Goal: Transaction & Acquisition: Register for event/course

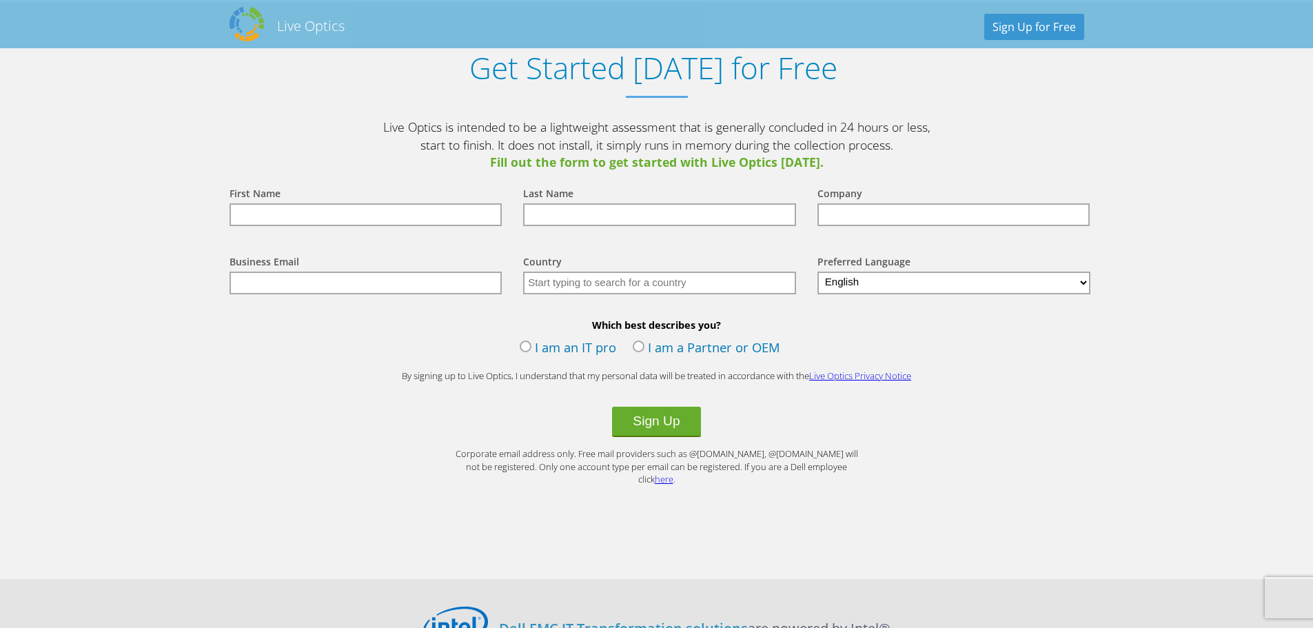
scroll to position [1205, 0]
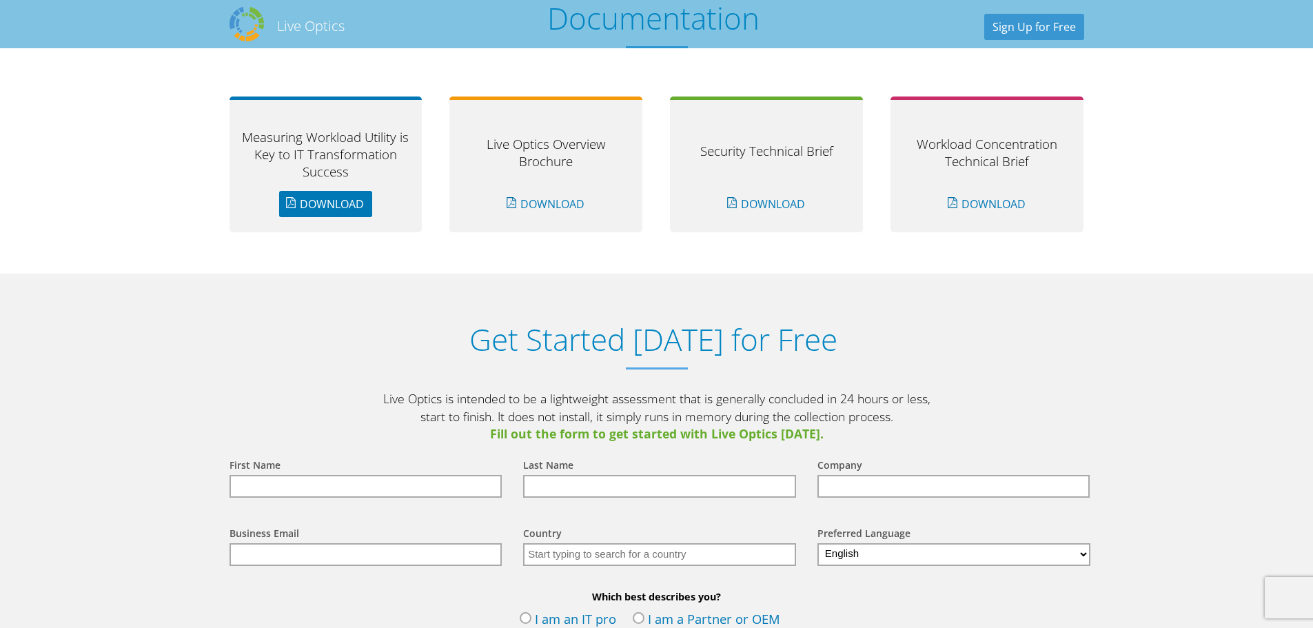
click at [300, 203] on link "Download" at bounding box center [325, 204] width 93 height 26
click at [575, 205] on link "Download" at bounding box center [546, 204] width 93 height 26
click at [740, 199] on link "Download" at bounding box center [766, 204] width 93 height 26
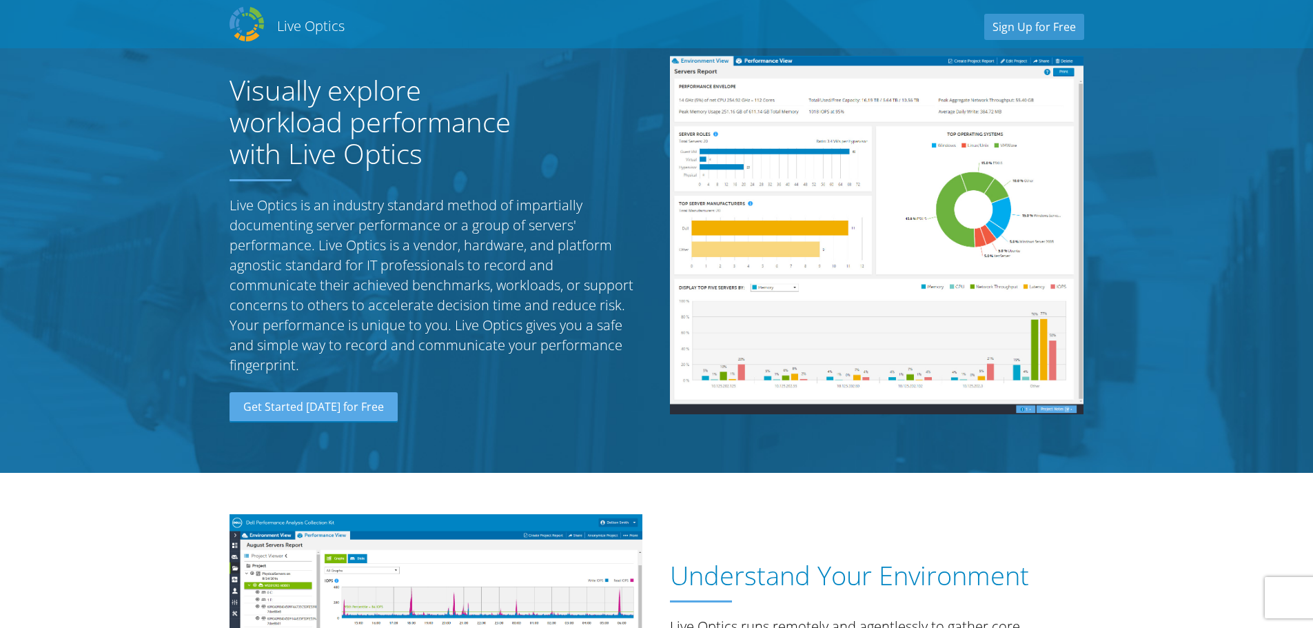
scroll to position [0, 0]
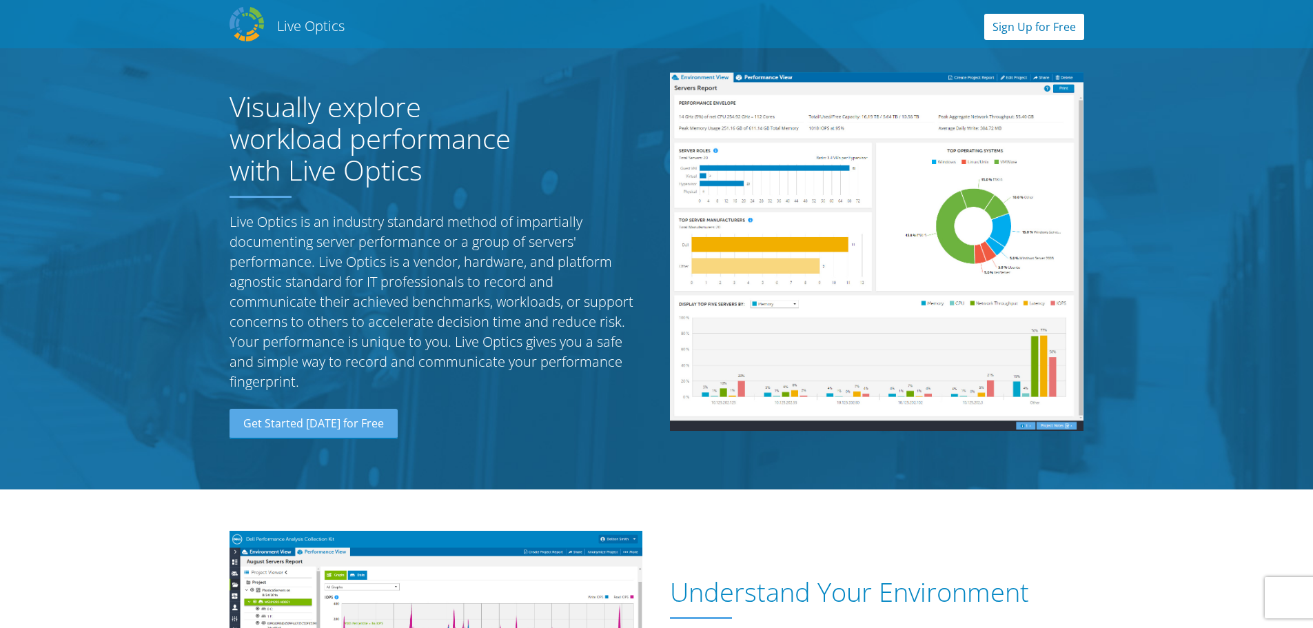
click at [1042, 25] on link "Sign Up for Free" at bounding box center [1034, 27] width 100 height 26
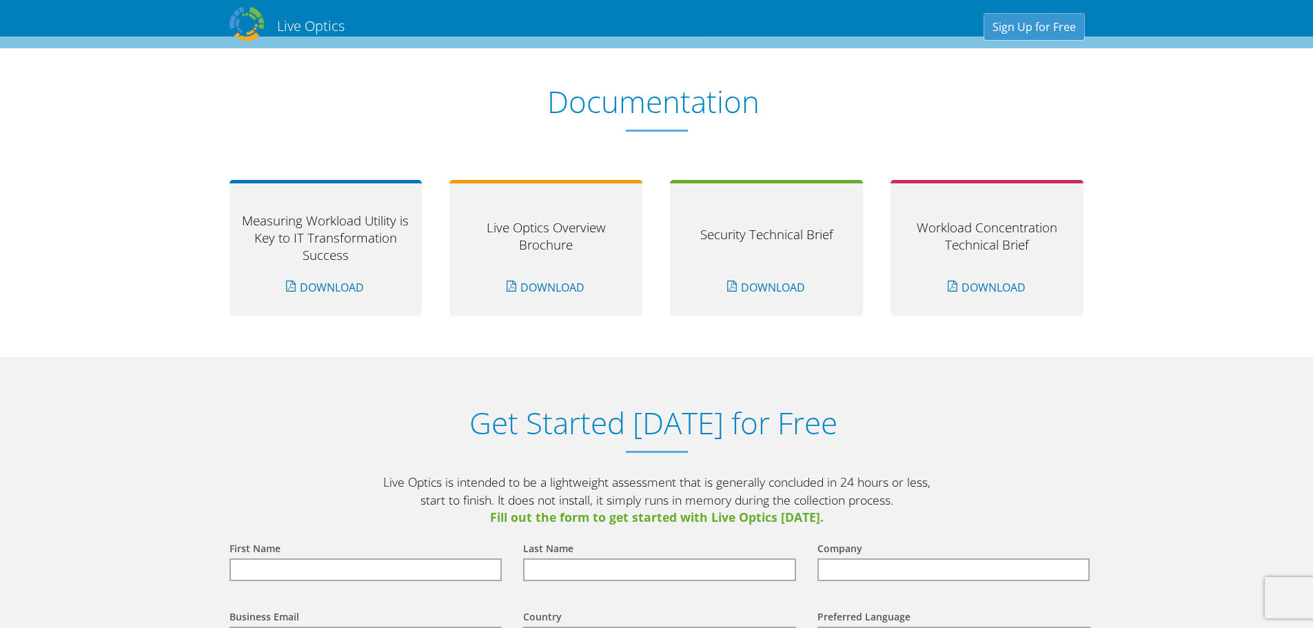
scroll to position [1437, 0]
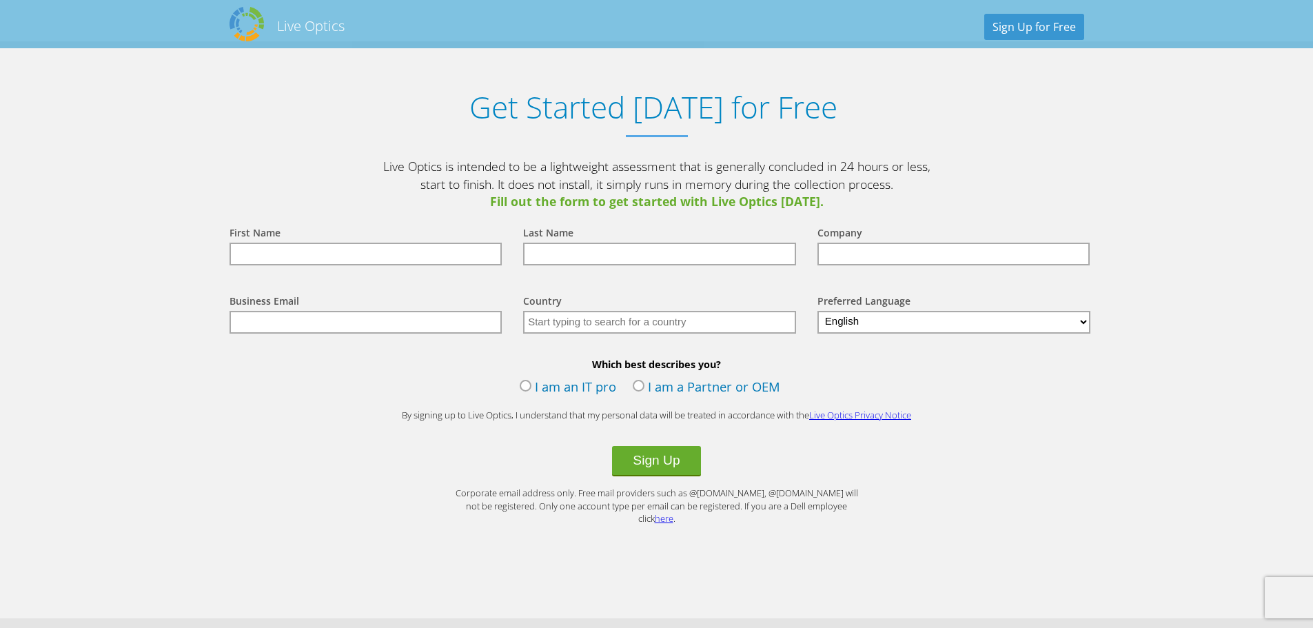
click at [634, 385] on label "I am a Partner or OEM" at bounding box center [707, 388] width 148 height 21
click at [0, 0] on input "I am a Partner or OEM" at bounding box center [0, 0] width 0 height 0
click at [359, 253] on input "text" at bounding box center [366, 254] width 273 height 23
type input "Kevin"
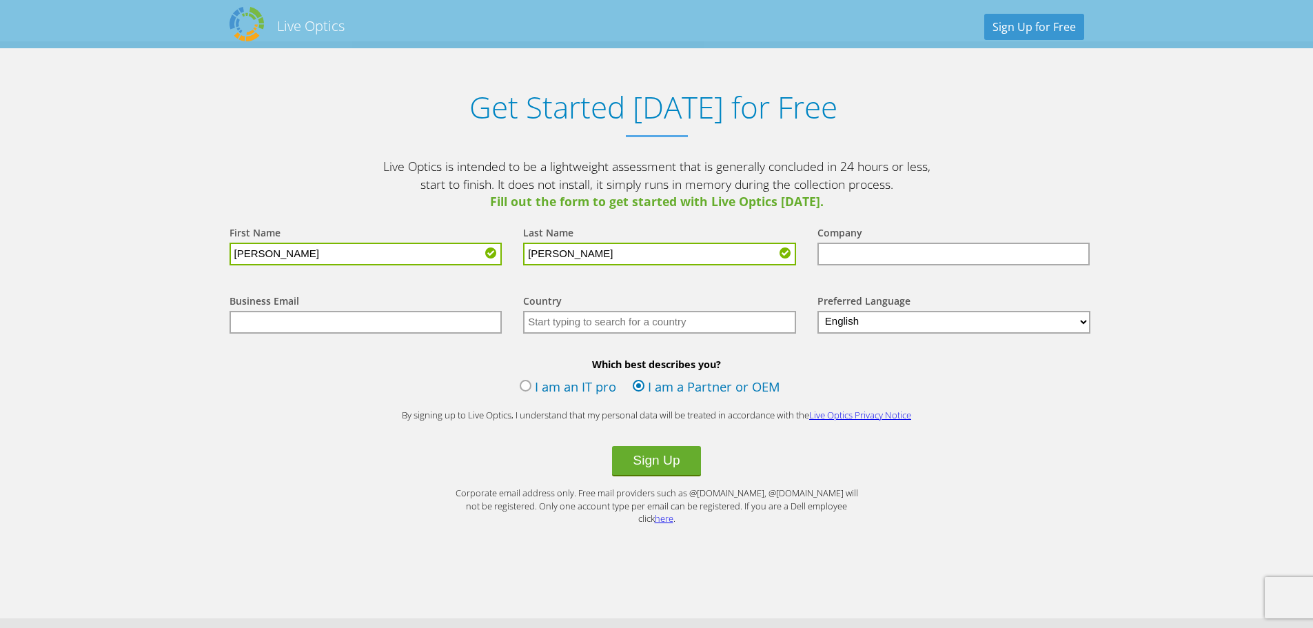
type input "Longo"
type input "RapidScale"
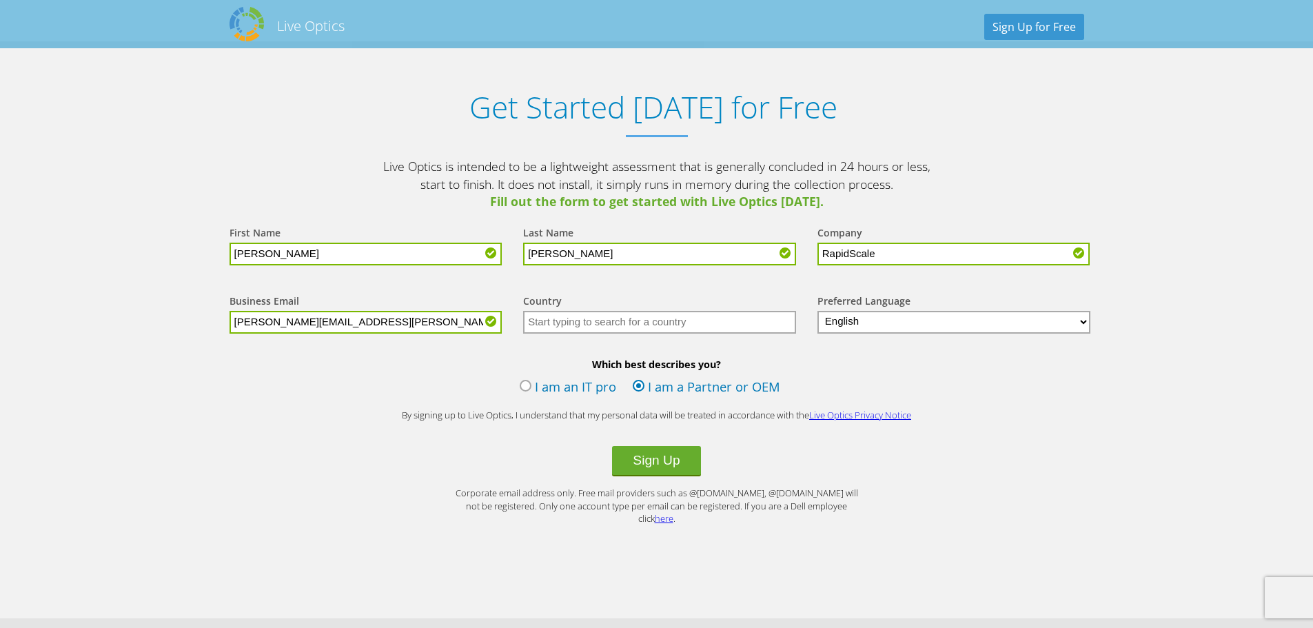
type input "[PERSON_NAME][EMAIL_ADDRESS][PERSON_NAME][DOMAIN_NAME]"
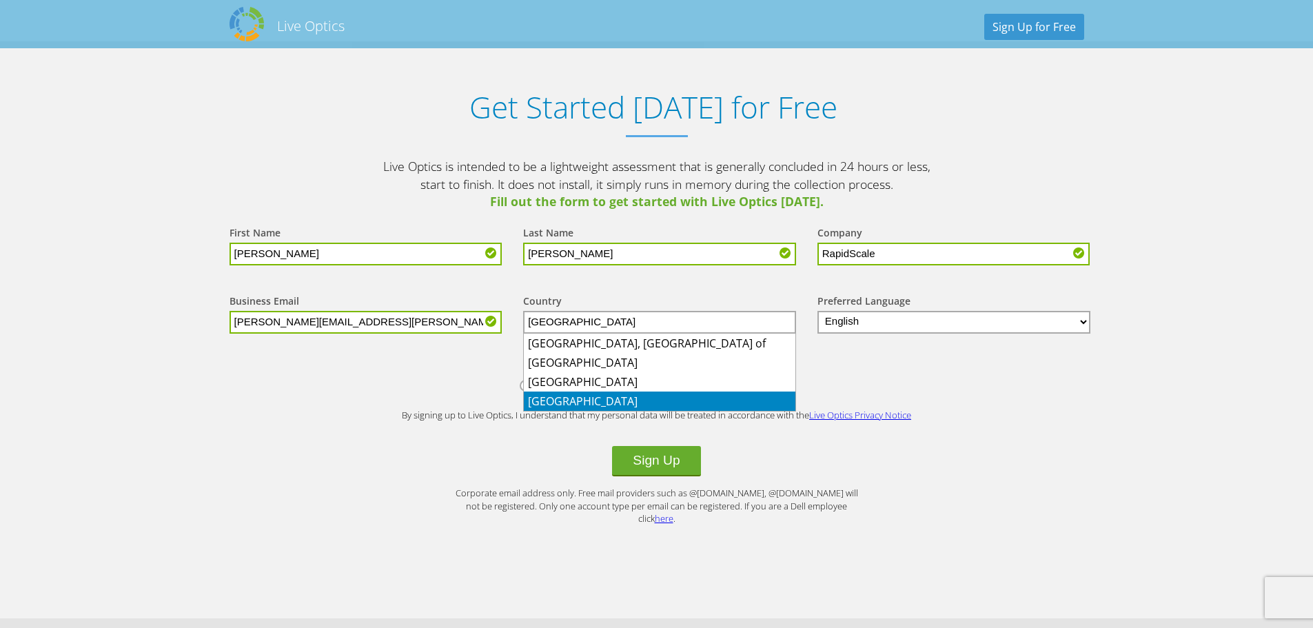
type input "United States"
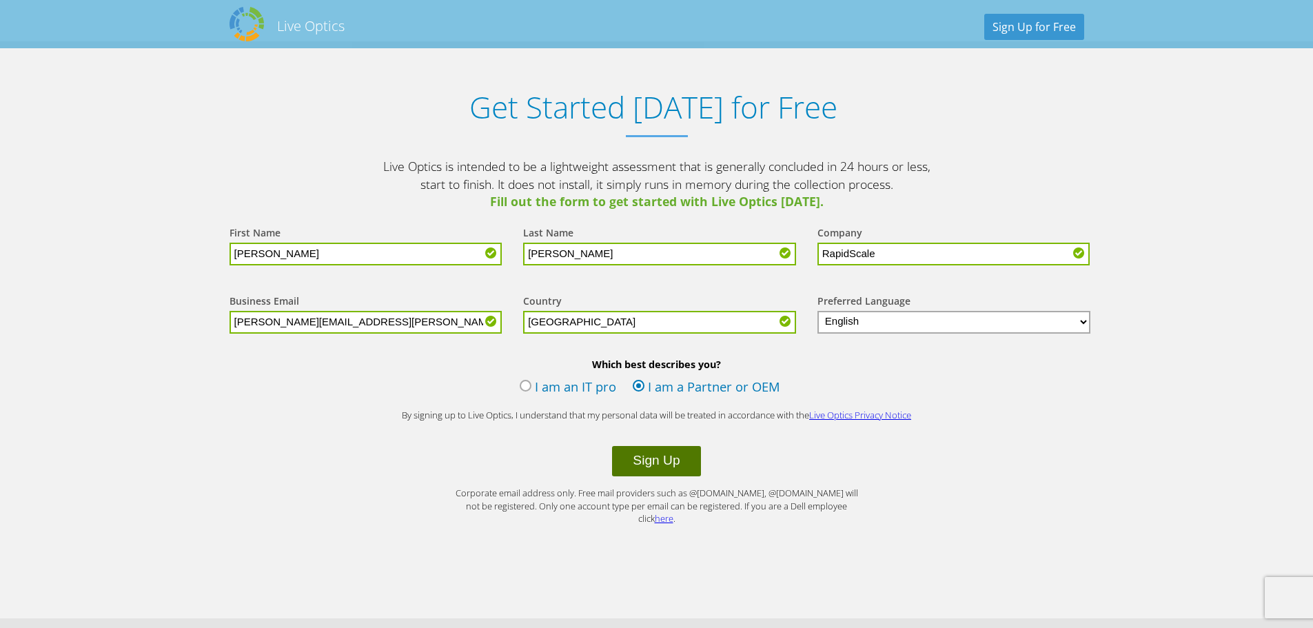
click at [685, 458] on button "Sign Up" at bounding box center [656, 461] width 88 height 30
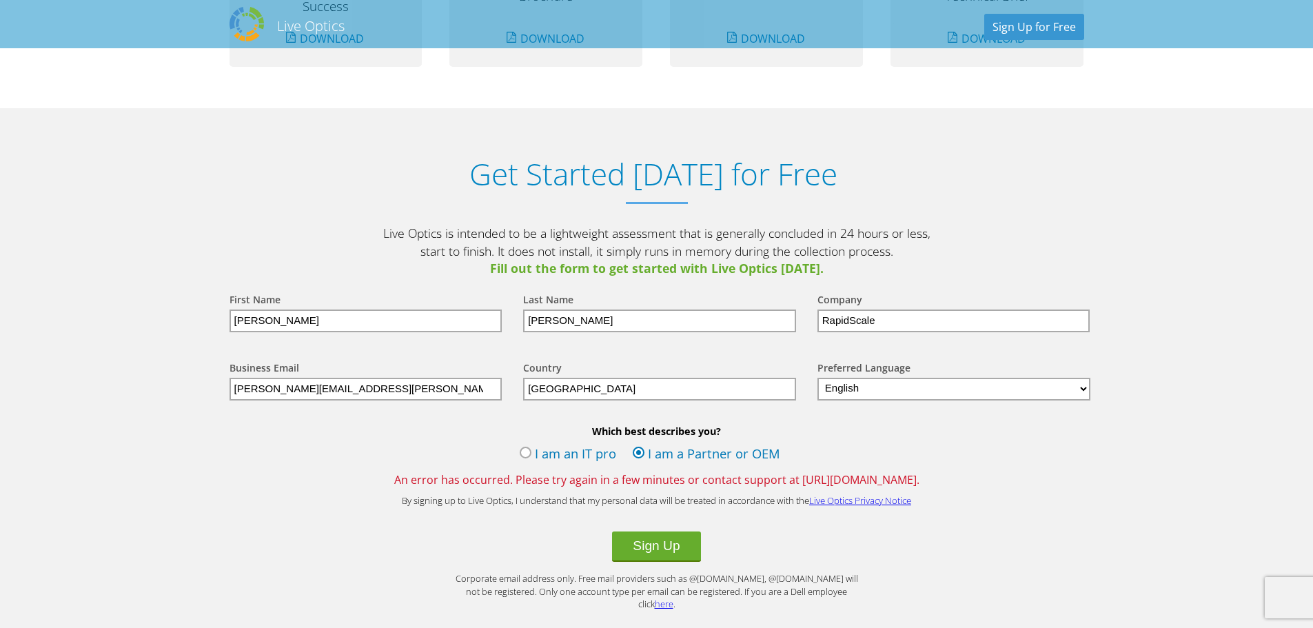
scroll to position [1379, 0]
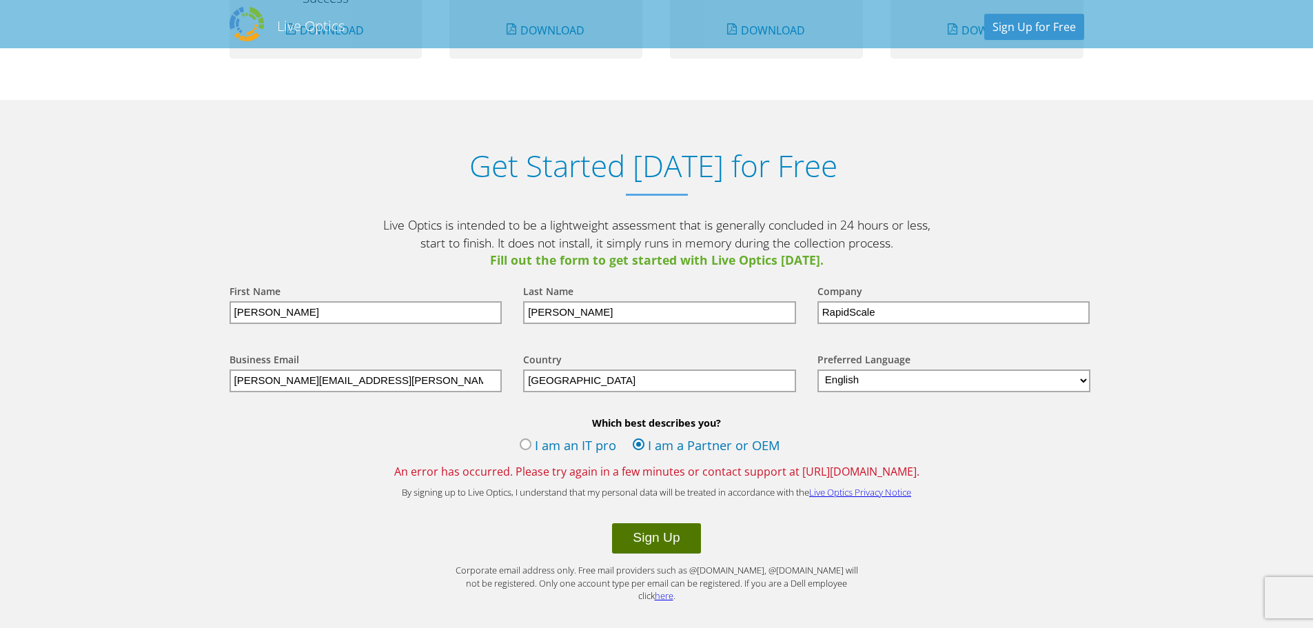
click at [687, 534] on button "Sign Up" at bounding box center [656, 538] width 88 height 30
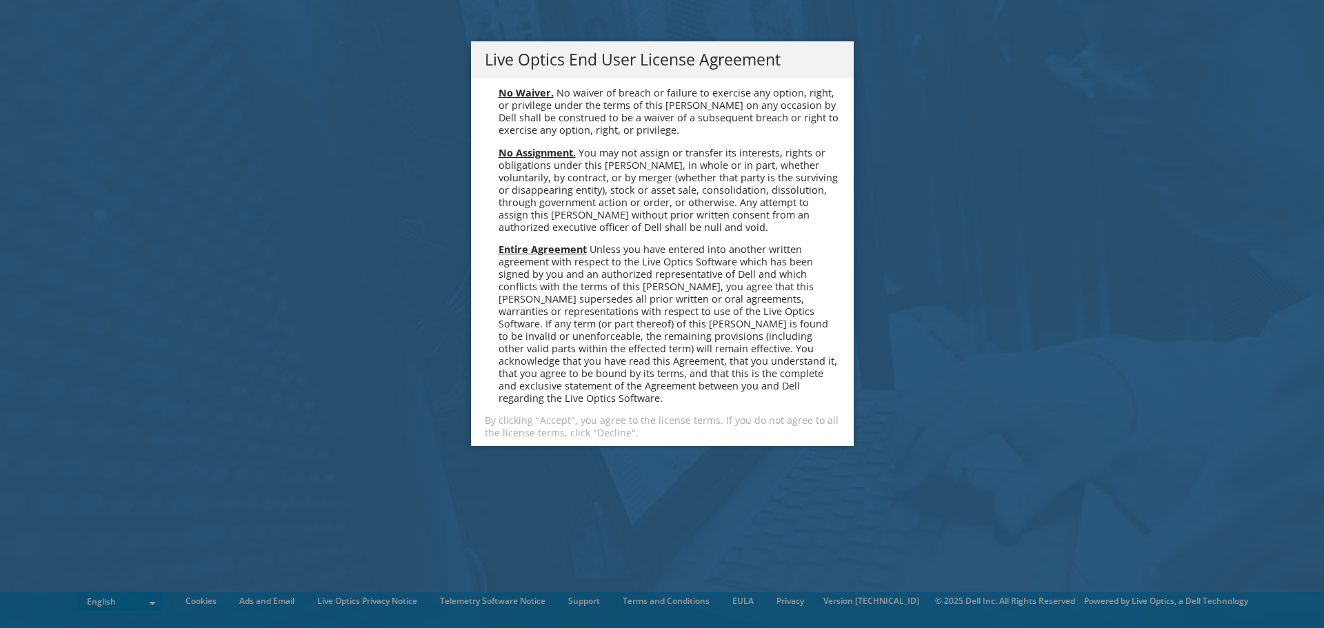
scroll to position [5213, 0]
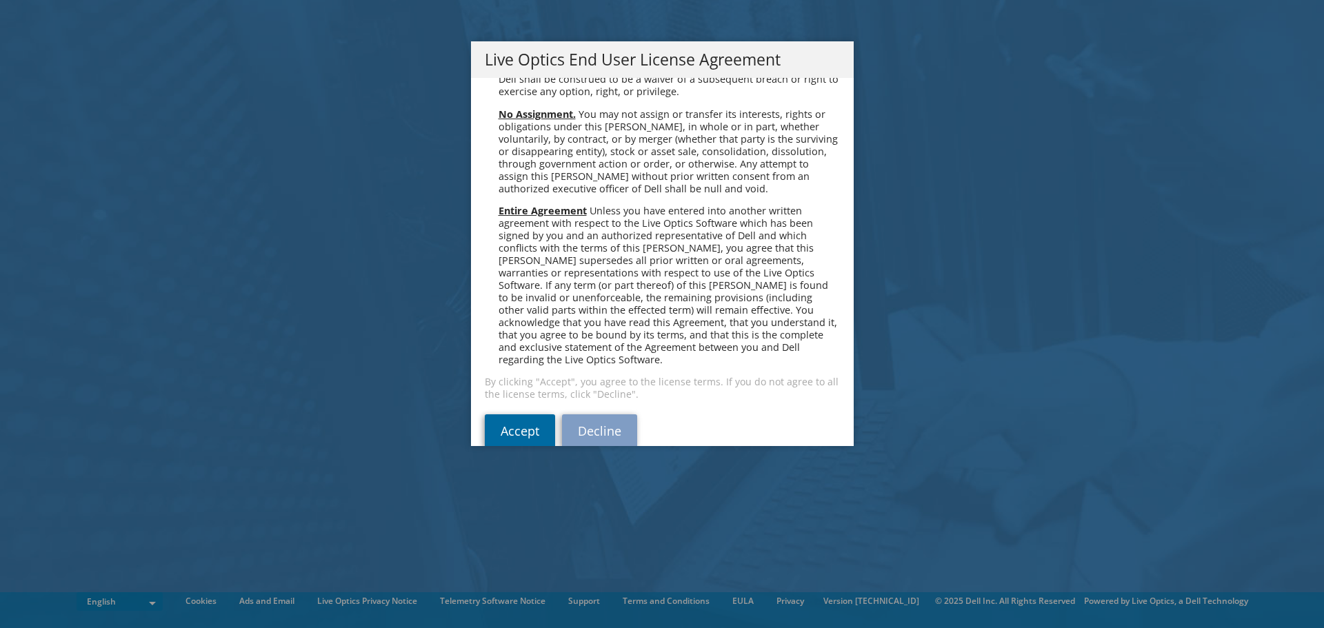
click at [512, 414] on link "Accept" at bounding box center [520, 430] width 70 height 33
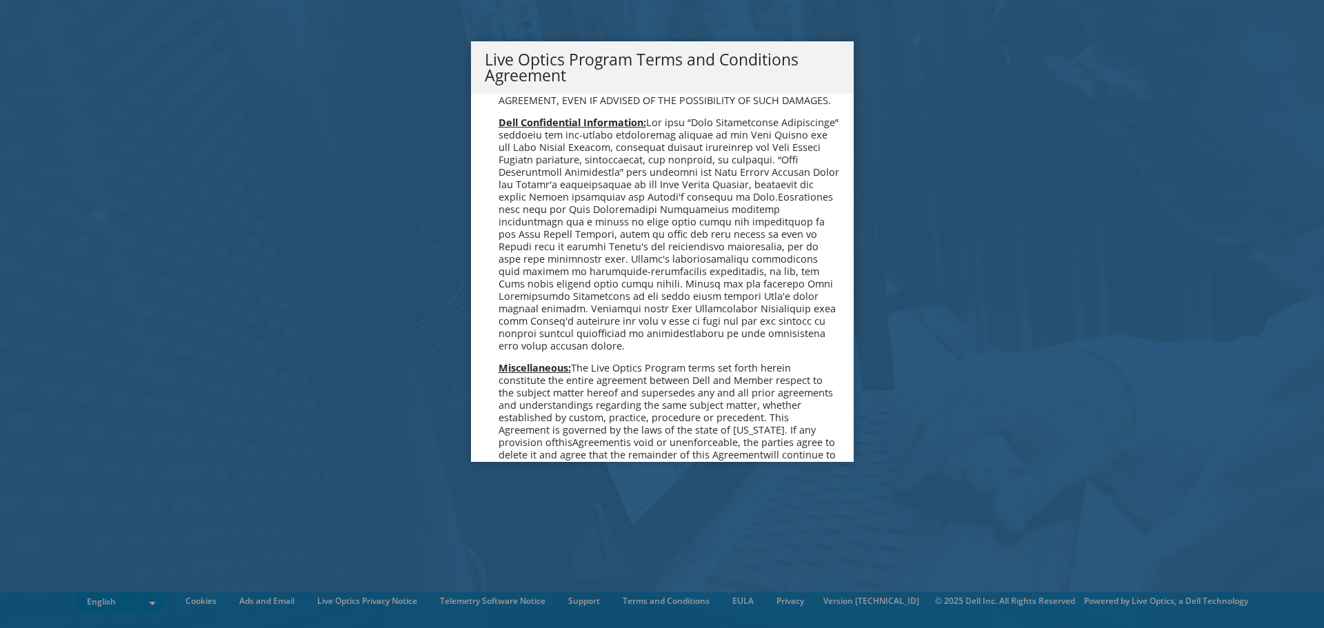
scroll to position [987, 0]
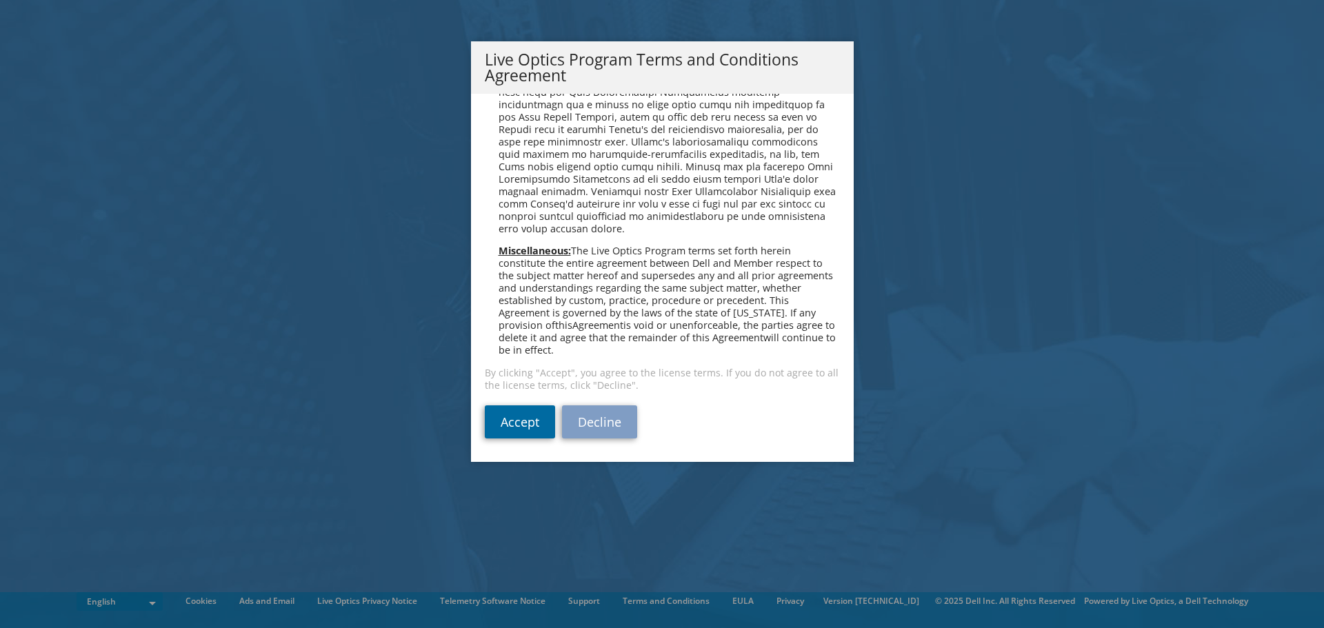
click at [510, 414] on link "Accept" at bounding box center [520, 421] width 70 height 33
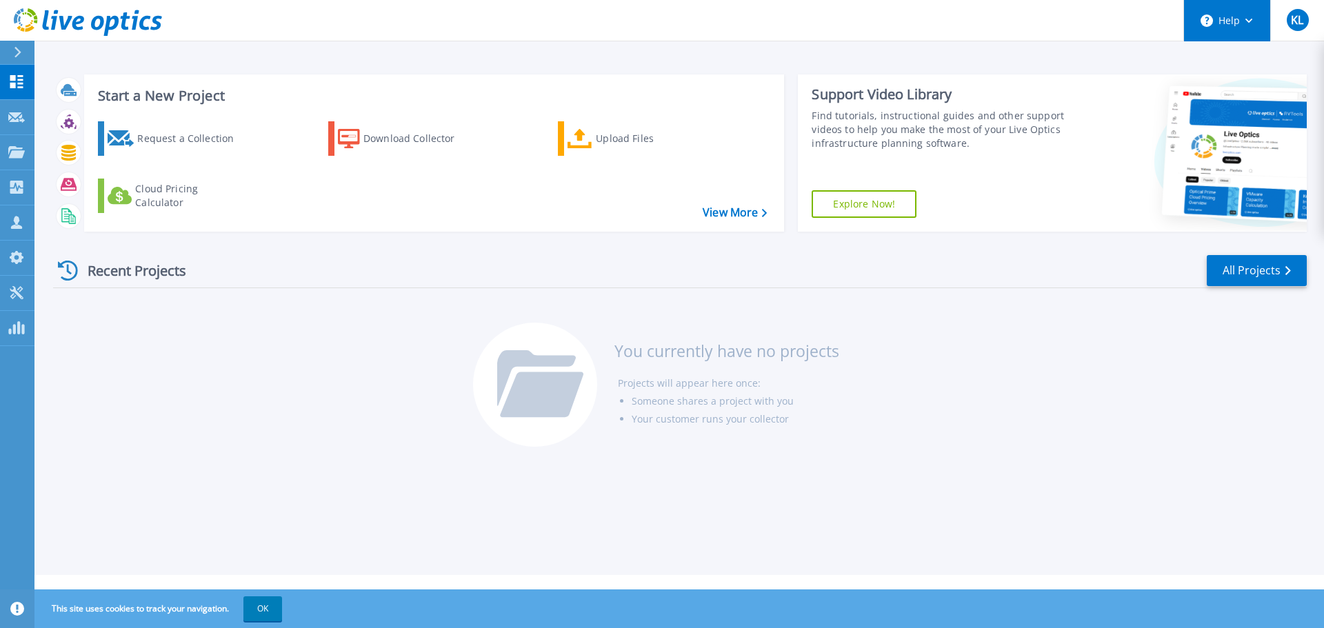
click at [1219, 26] on button "Help" at bounding box center [1227, 20] width 86 height 41
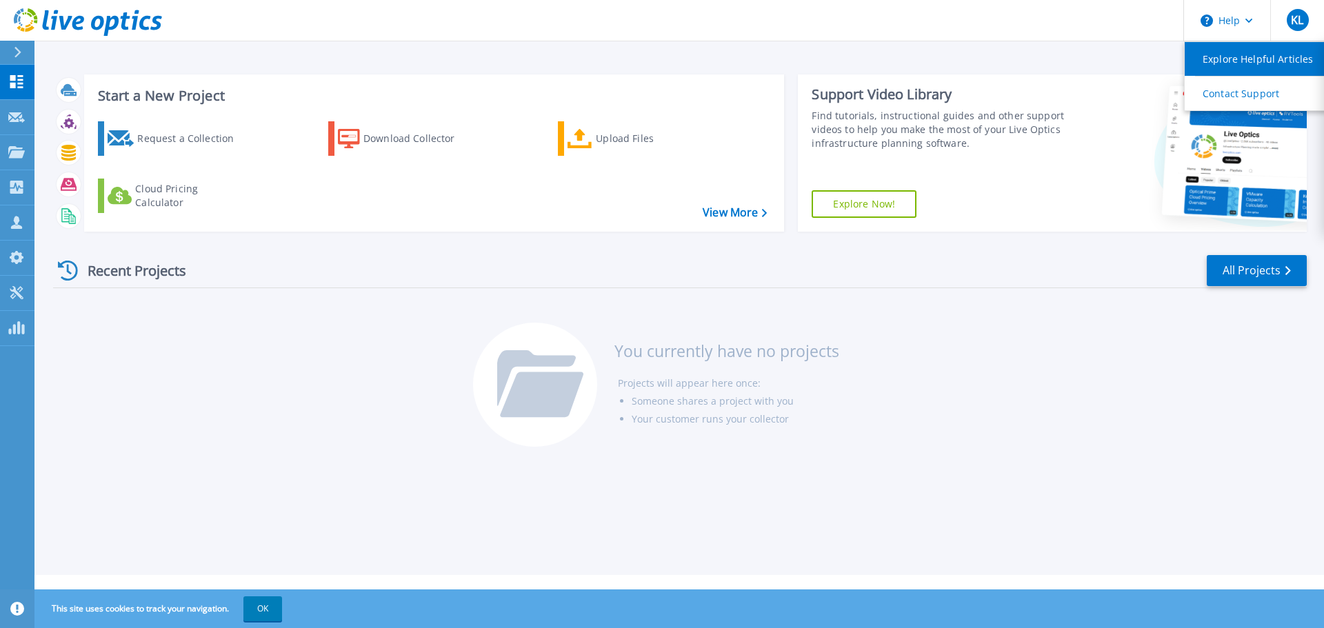
click at [1231, 57] on link "Explore Helpful Articles" at bounding box center [1261, 59] width 154 height 34
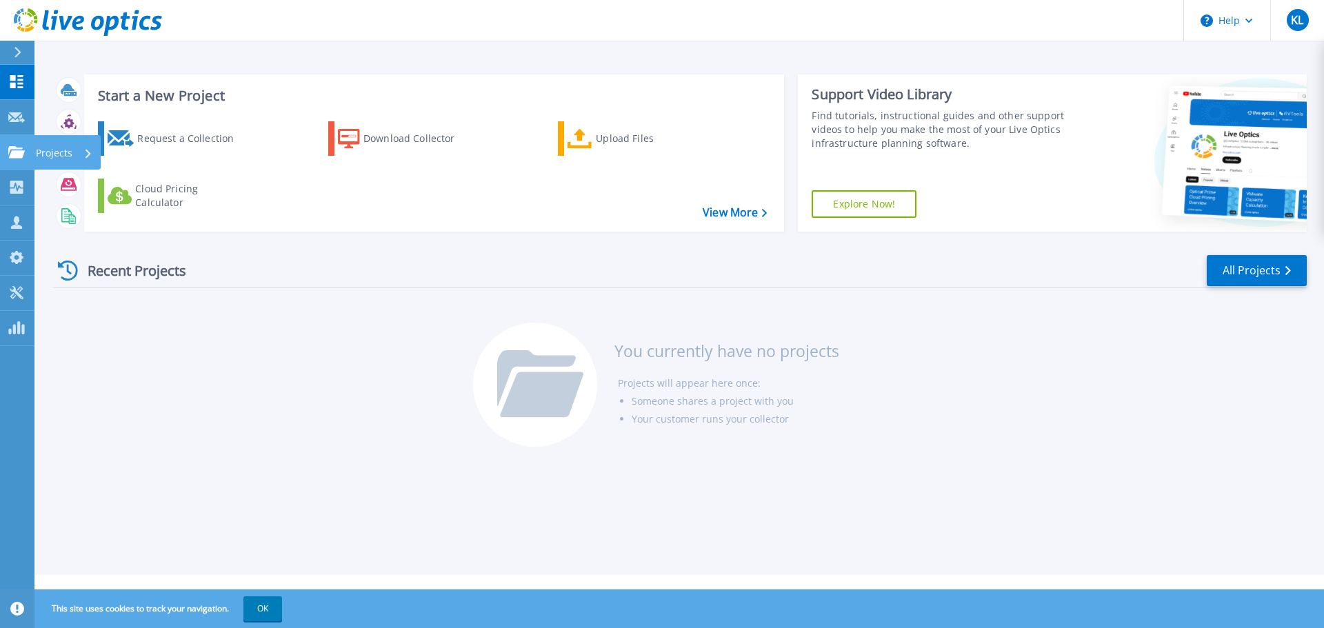
click at [63, 157] on p "Projects" at bounding box center [54, 153] width 37 height 36
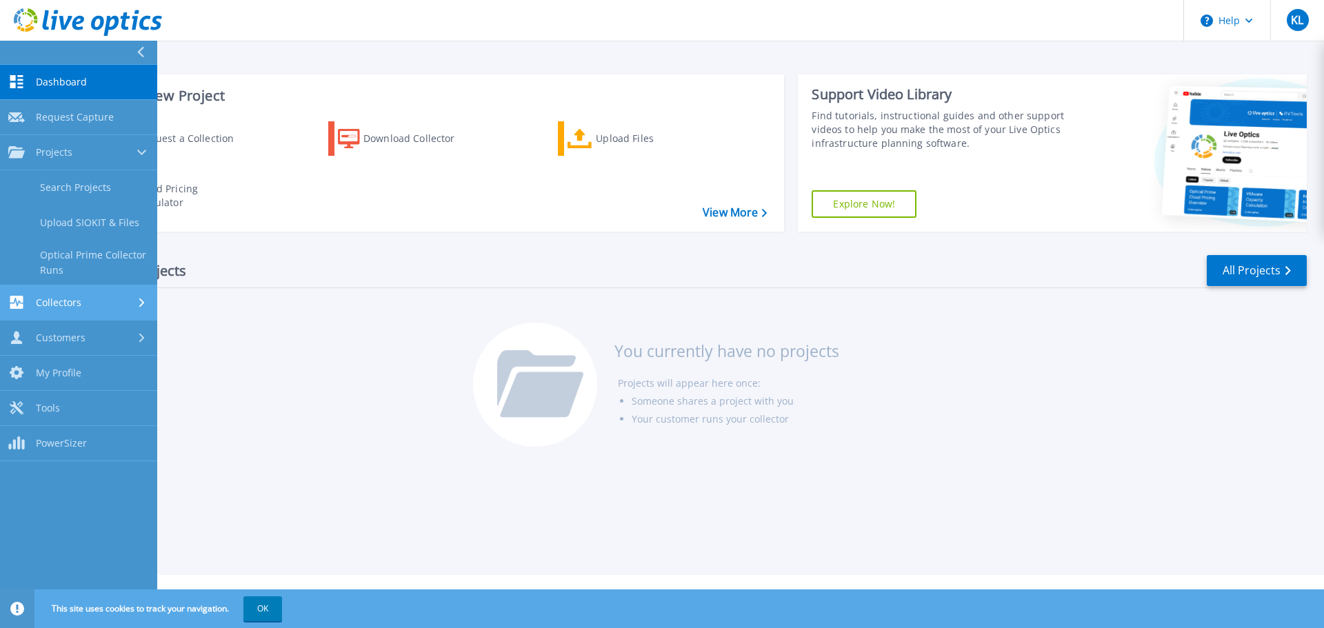
click at [74, 293] on link "Collectors Collectors" at bounding box center [78, 302] width 157 height 35
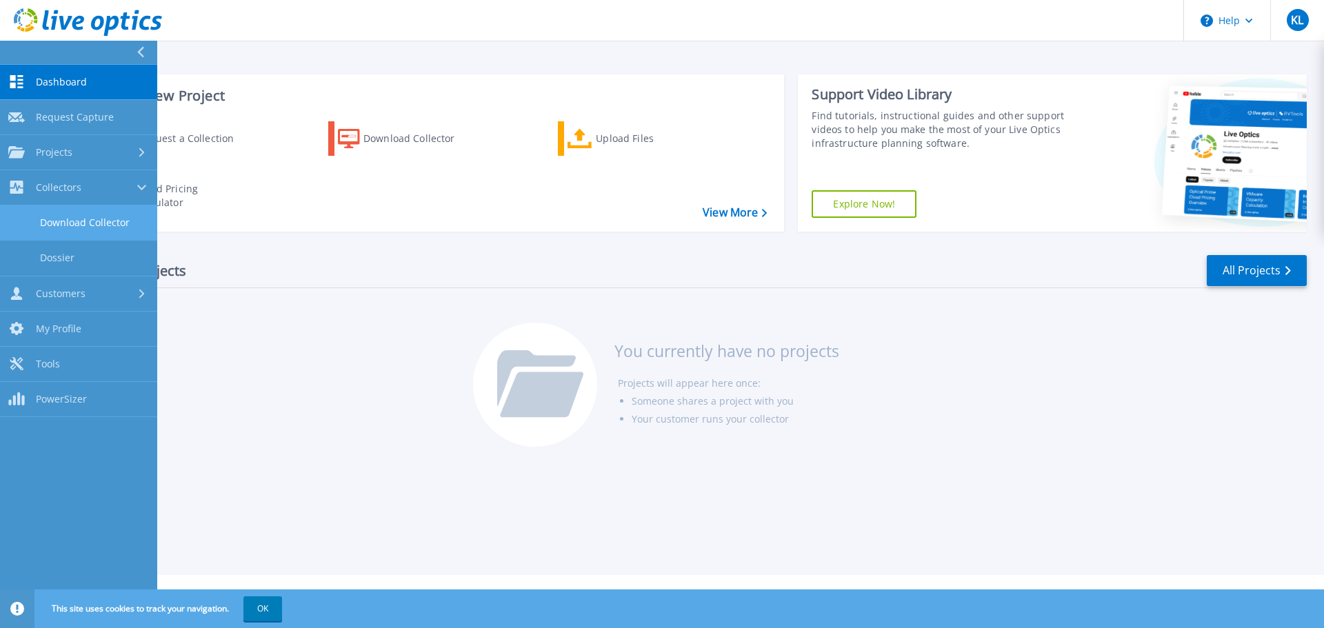
click at [71, 232] on link "Download Collector" at bounding box center [78, 222] width 157 height 35
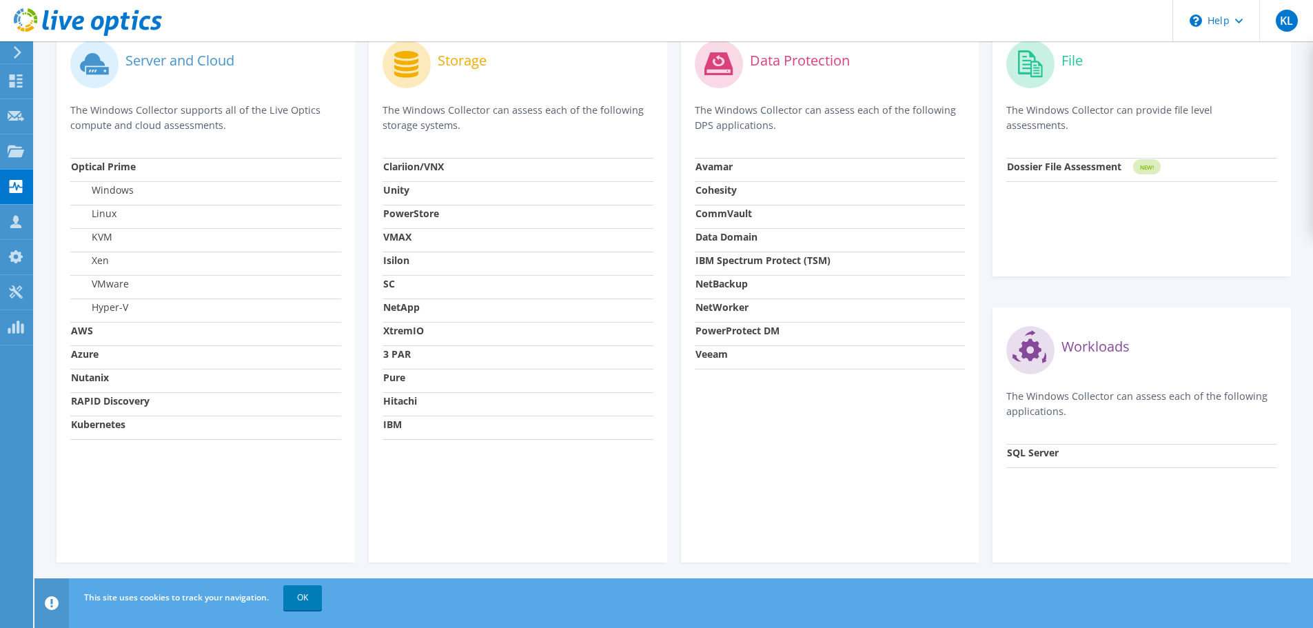
scroll to position [445, 0]
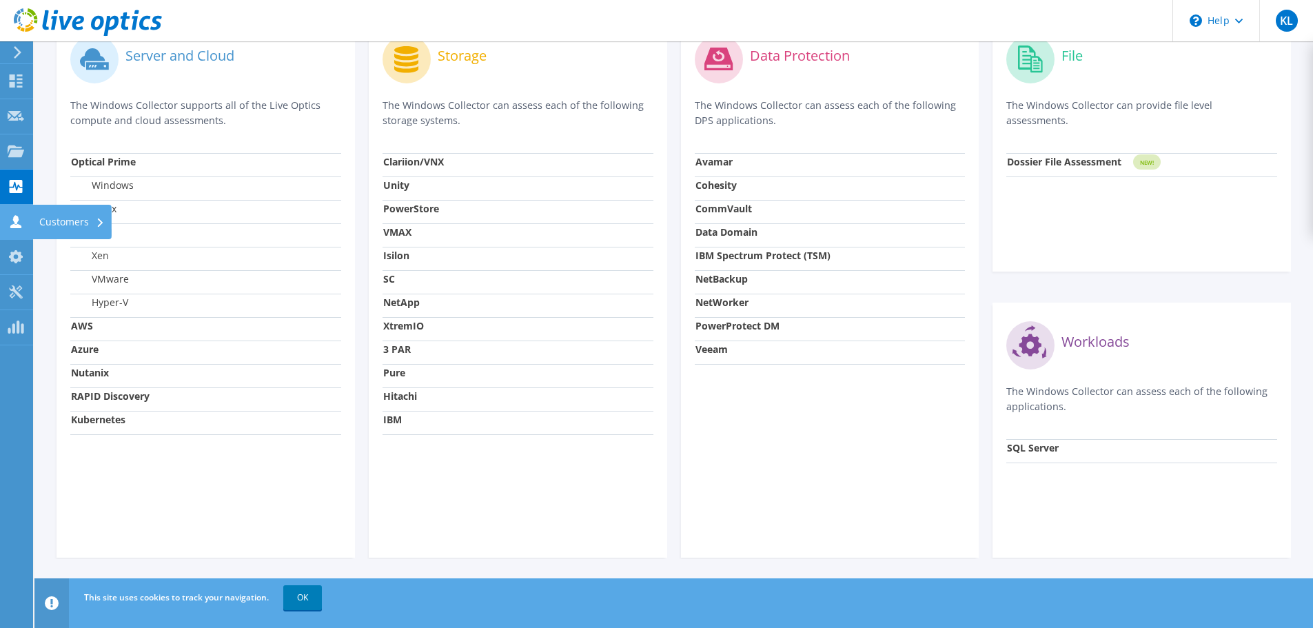
click at [23, 228] on icon at bounding box center [16, 221] width 17 height 13
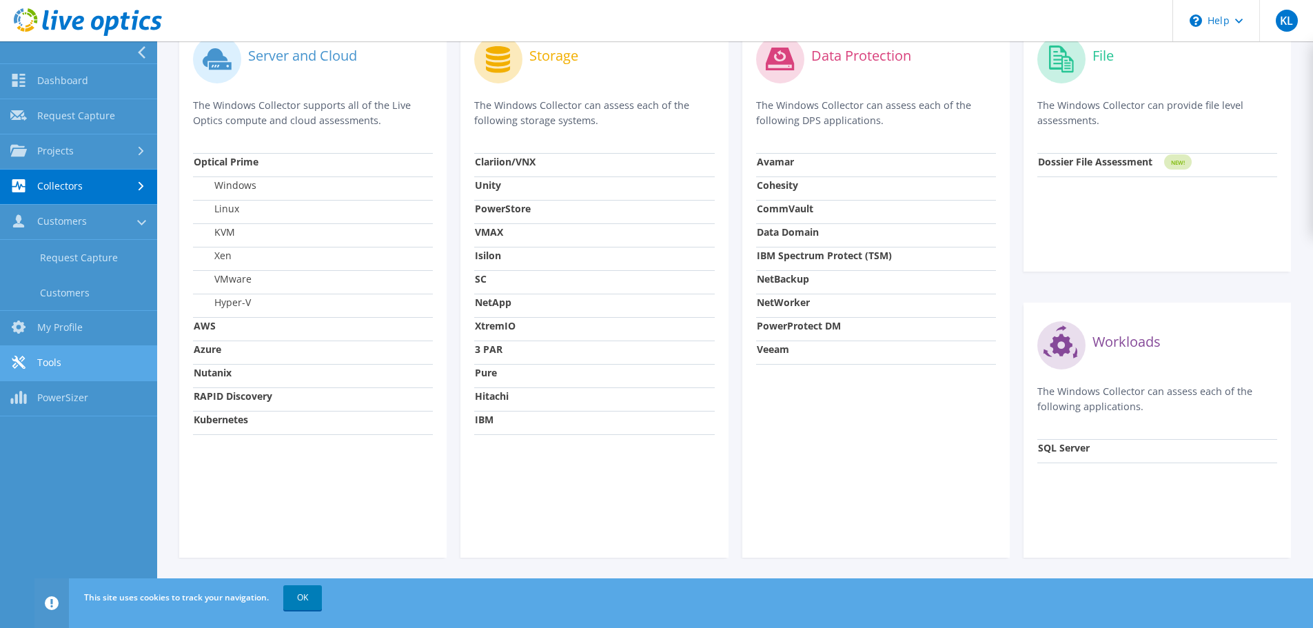
click at [68, 353] on link "Tools" at bounding box center [78, 363] width 157 height 35
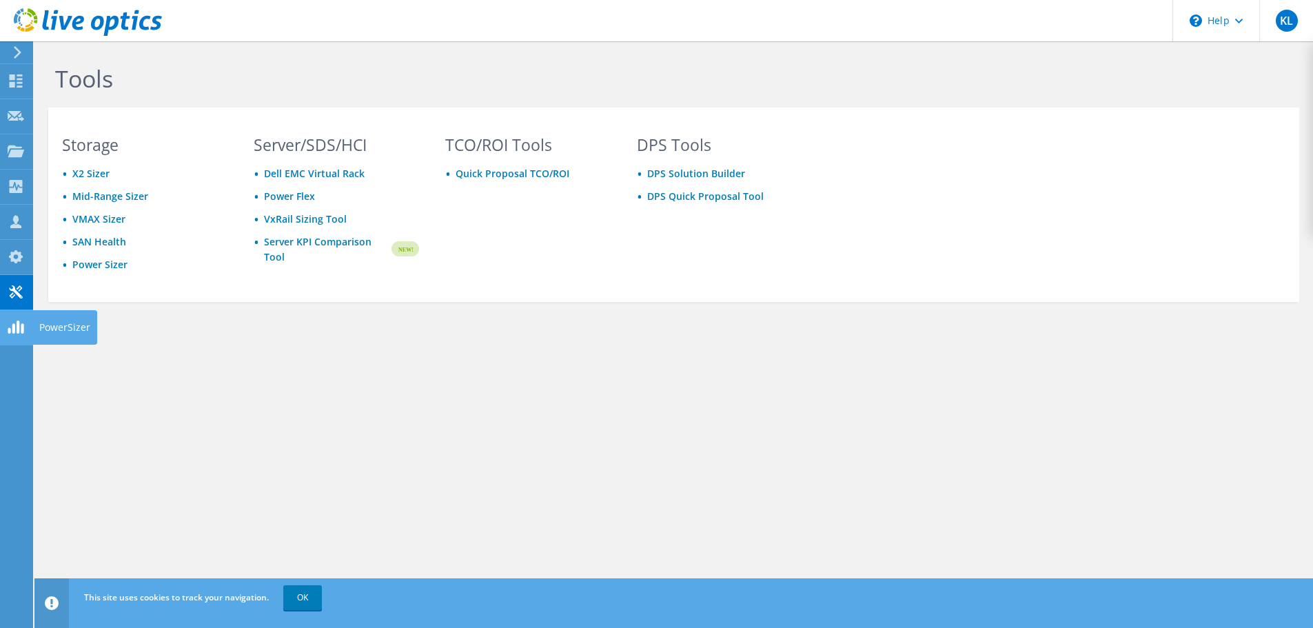
click at [19, 325] on use at bounding box center [16, 327] width 16 height 13
click at [1235, 19] on icon at bounding box center [1239, 21] width 8 height 5
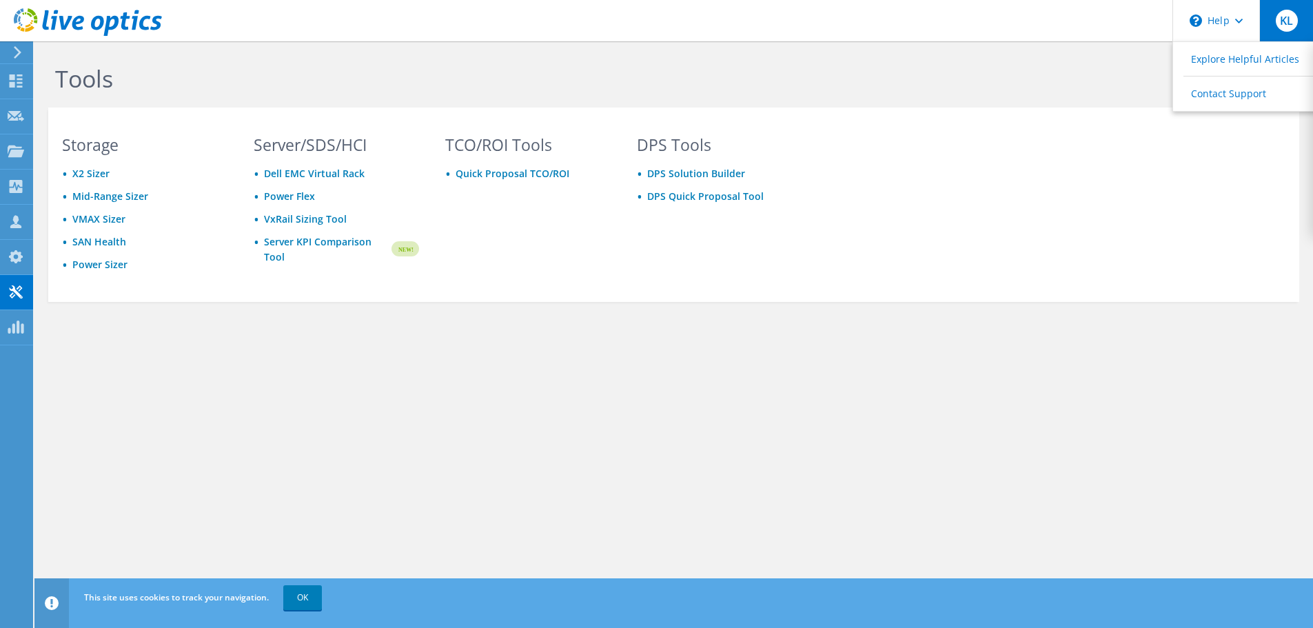
click at [1294, 19] on span "KL" at bounding box center [1287, 21] width 22 height 22
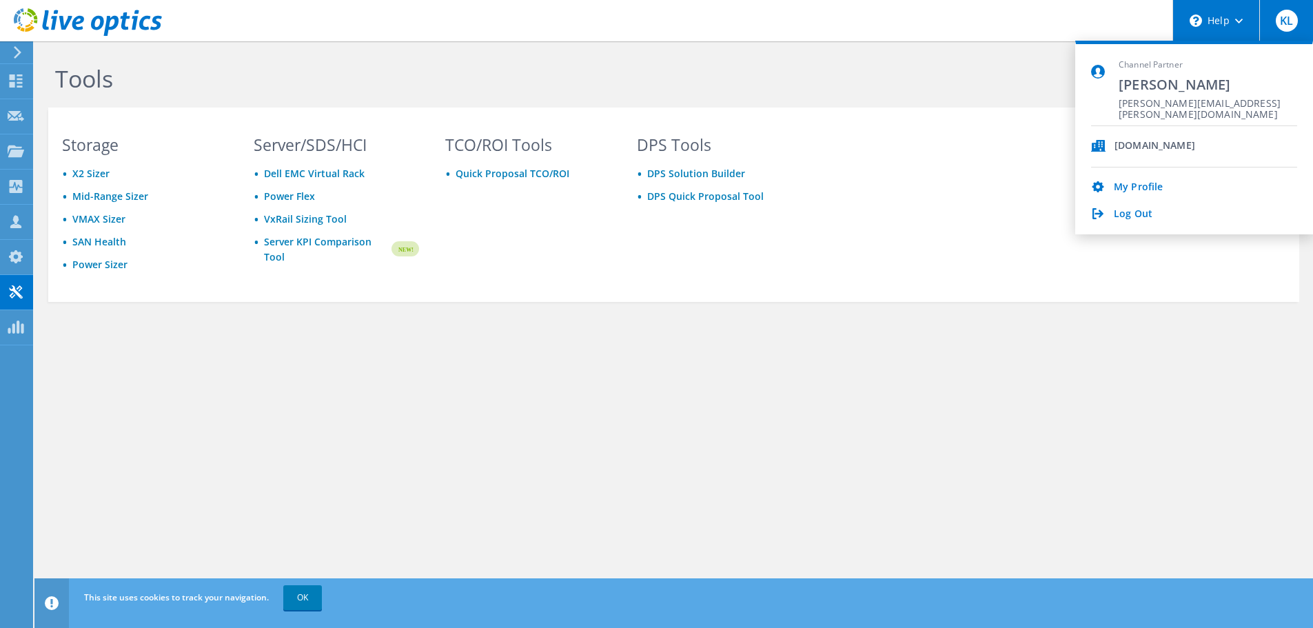
click at [1229, 20] on div "\n Help" at bounding box center [1216, 20] width 87 height 41
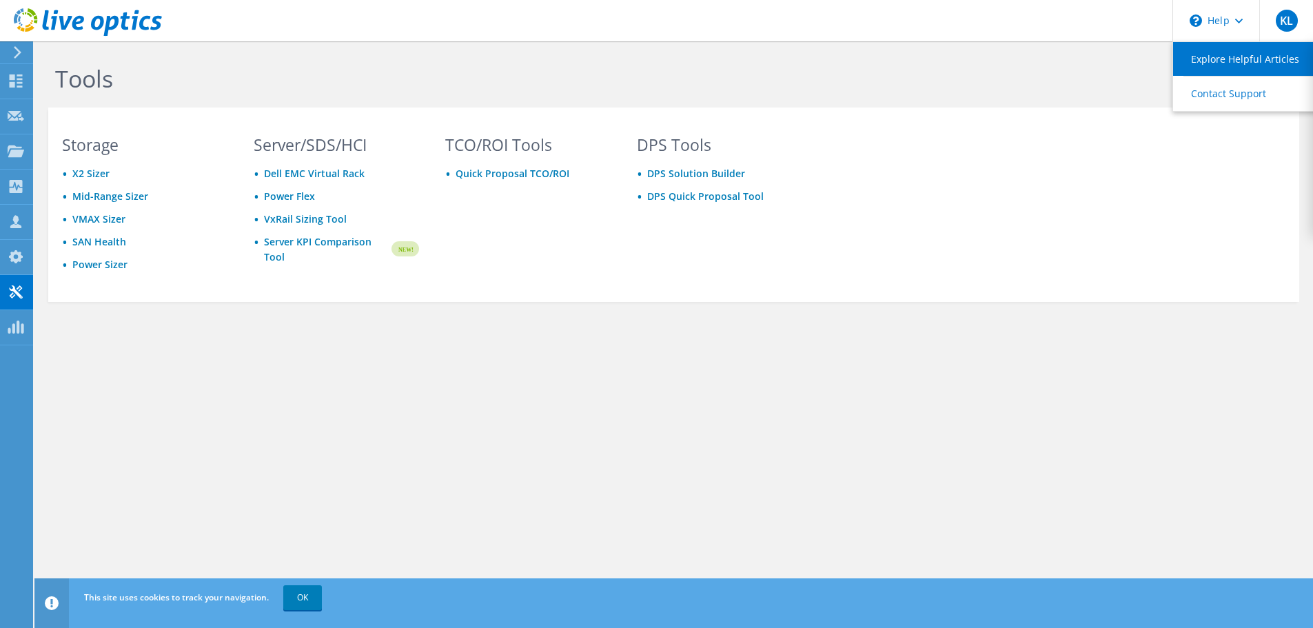
click at [1225, 54] on link "Explore Helpful Articles" at bounding box center [1250, 59] width 154 height 34
click at [312, 599] on link "OK" at bounding box center [302, 597] width 39 height 25
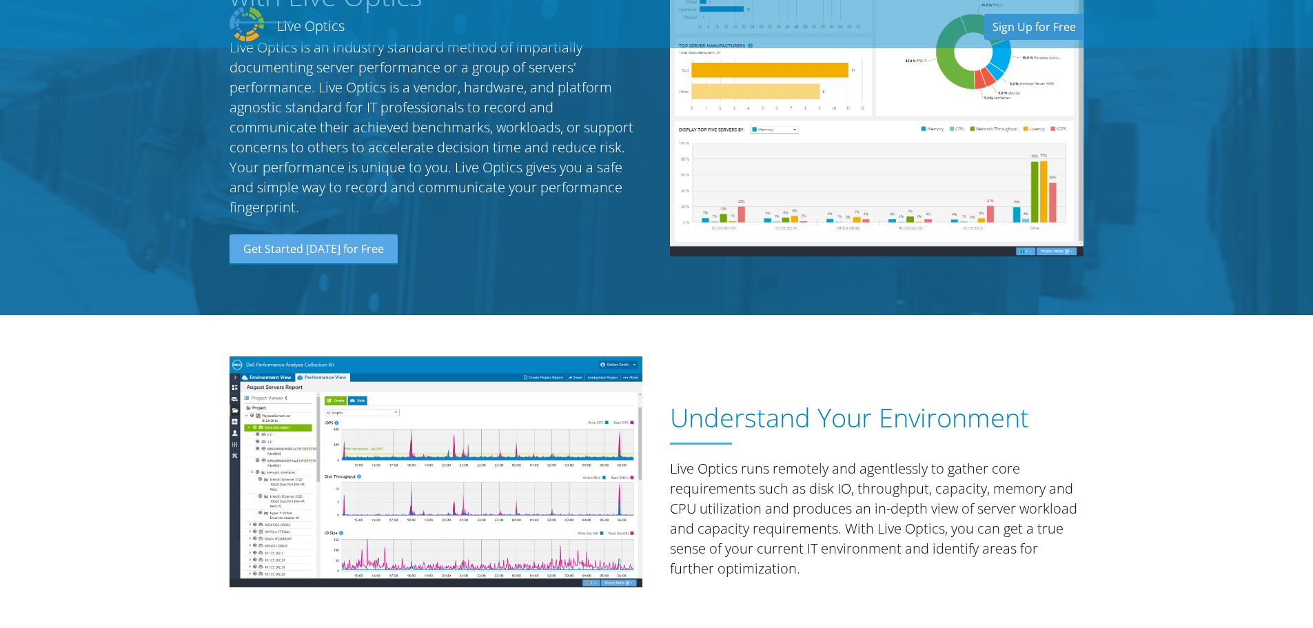
scroll to position [414, 0]
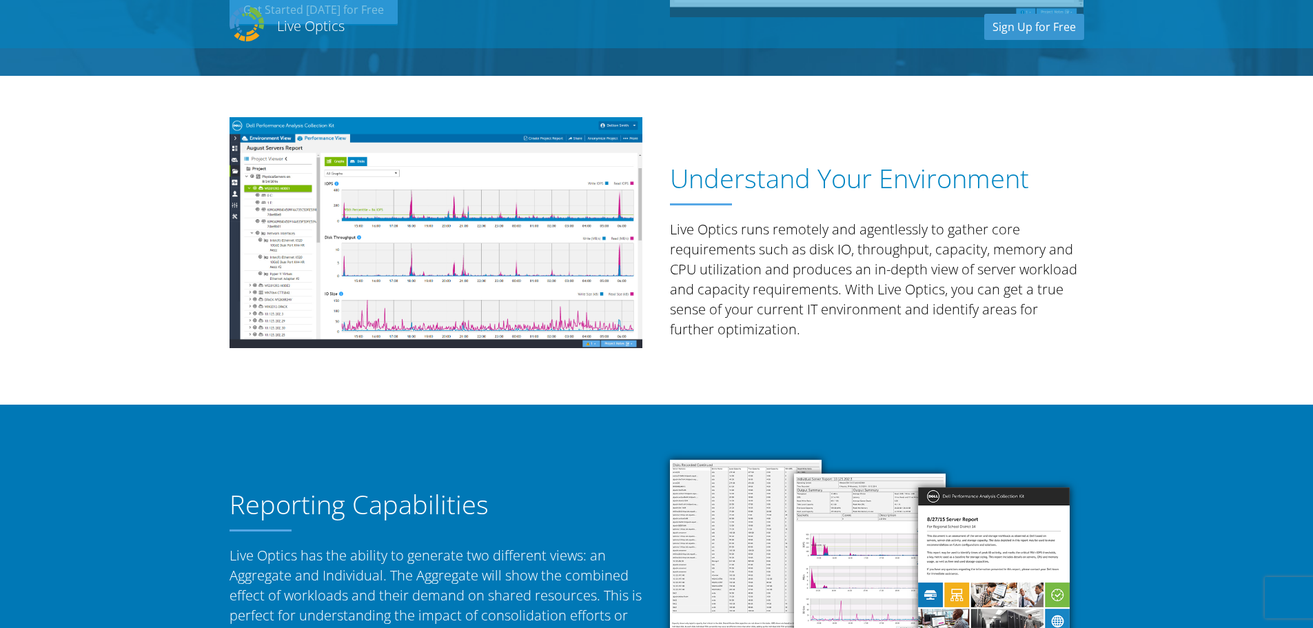
click at [515, 270] on img at bounding box center [437, 232] width 414 height 231
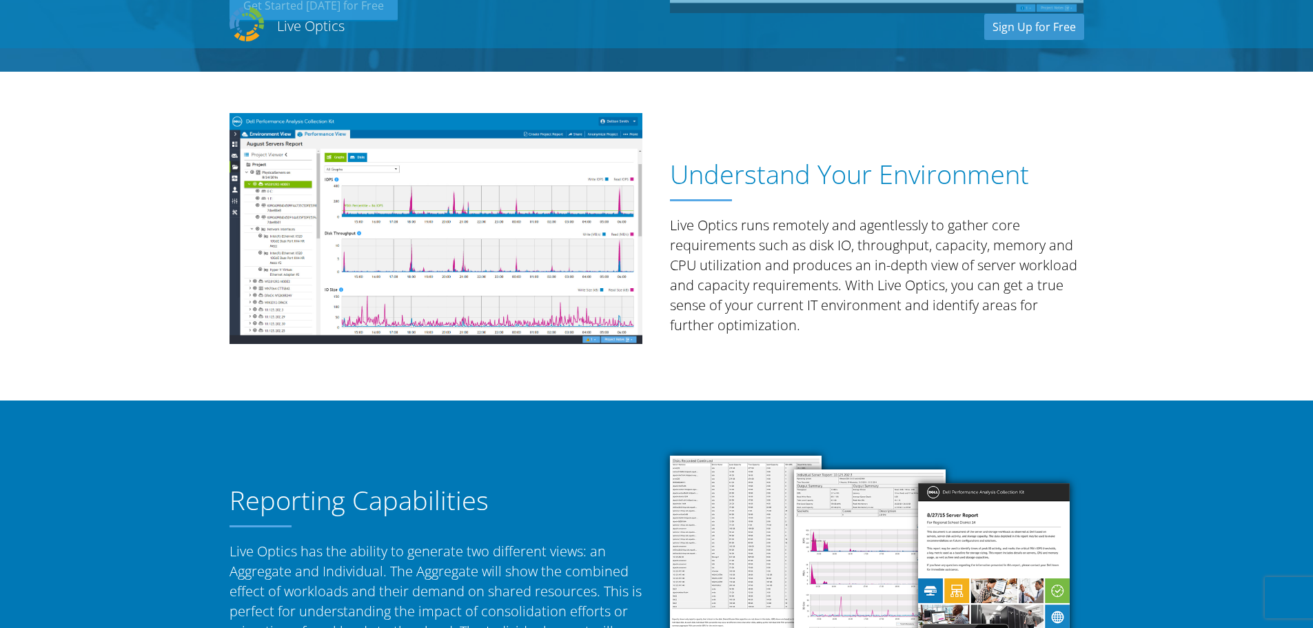
scroll to position [378, 0]
